Goal: Transaction & Acquisition: Obtain resource

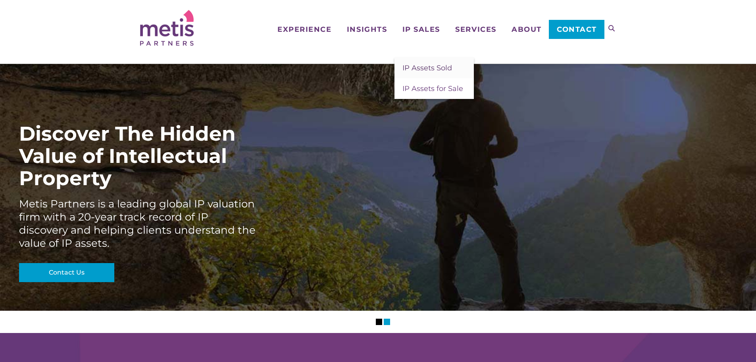
click at [419, 67] on span "IP Assets Sold" at bounding box center [428, 68] width 50 height 9
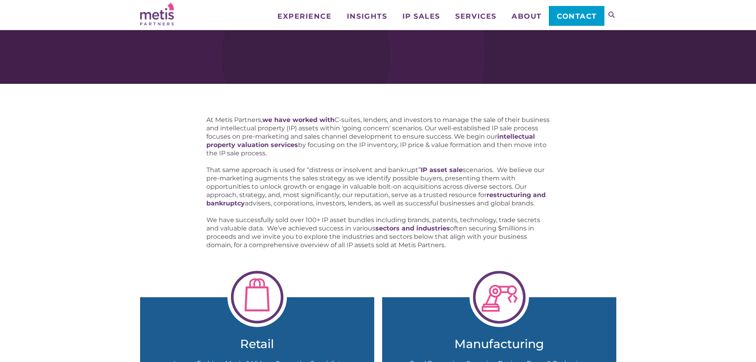
scroll to position [40, 0]
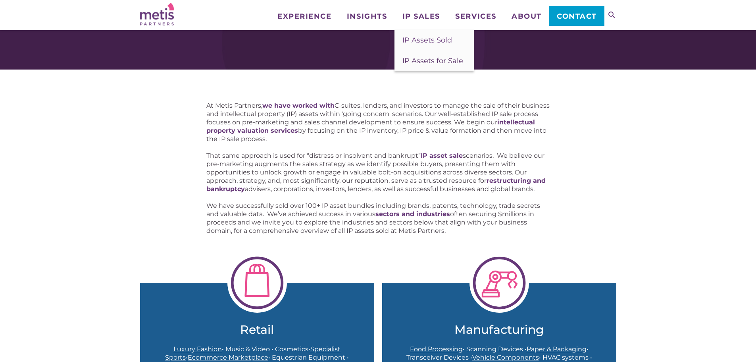
click at [426, 60] on span "IP Assets for Sale" at bounding box center [433, 60] width 61 height 9
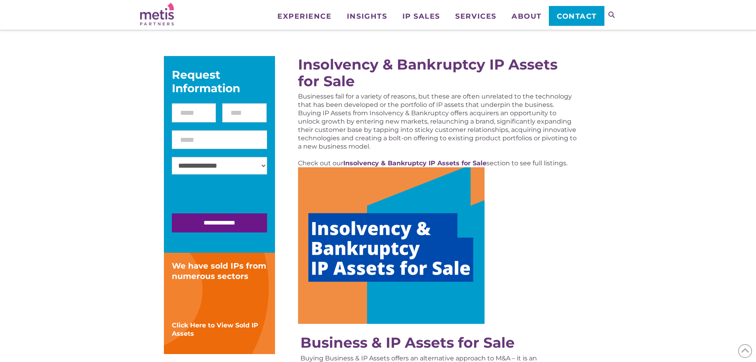
scroll to position [159, 0]
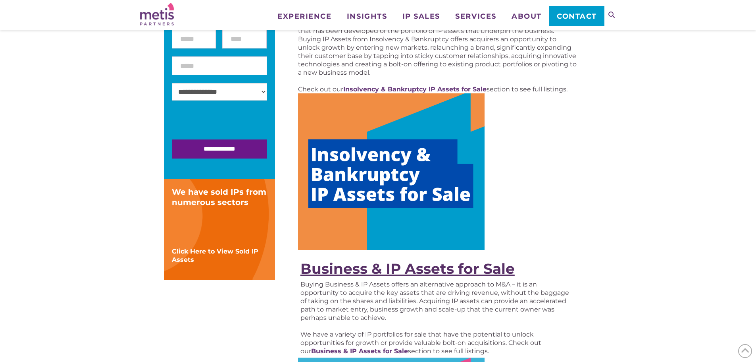
click at [413, 270] on strong "Business & IP Assets for Sale" at bounding box center [408, 268] width 214 height 17
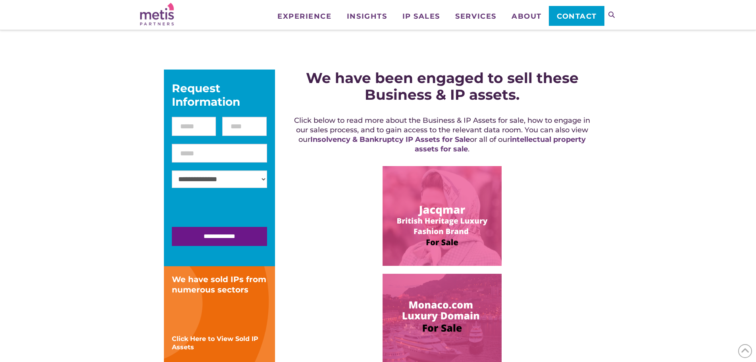
scroll to position [199, 0]
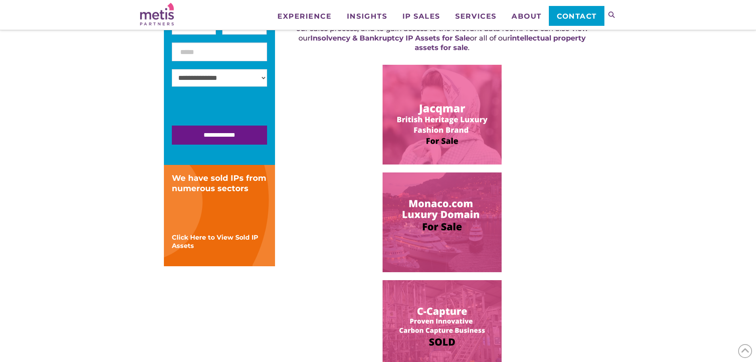
click at [445, 112] on img at bounding box center [442, 115] width 119 height 100
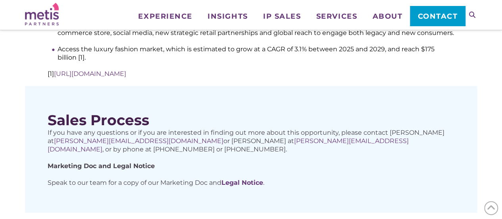
scroll to position [516, 0]
